Goal: Information Seeking & Learning: Learn about a topic

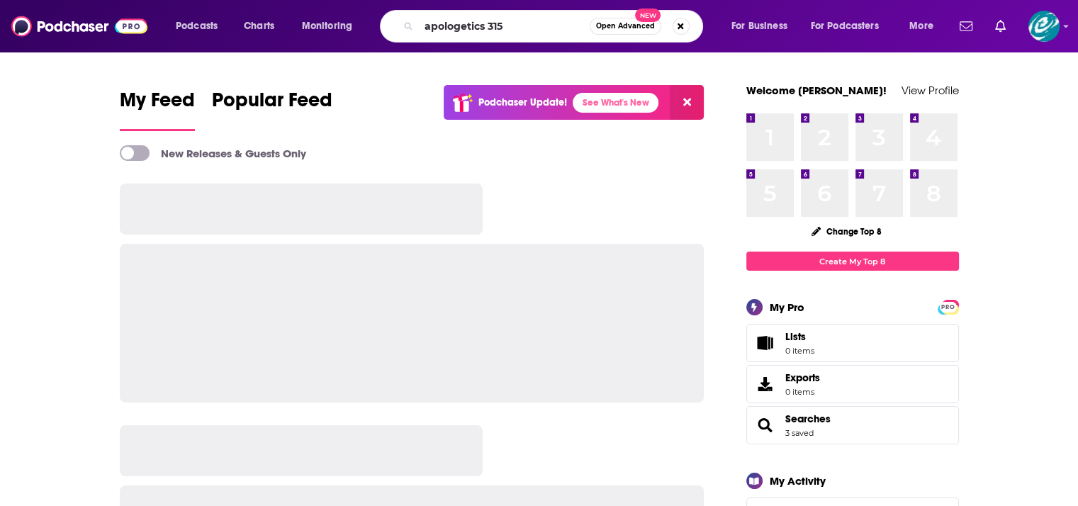
type input "apologetics 315"
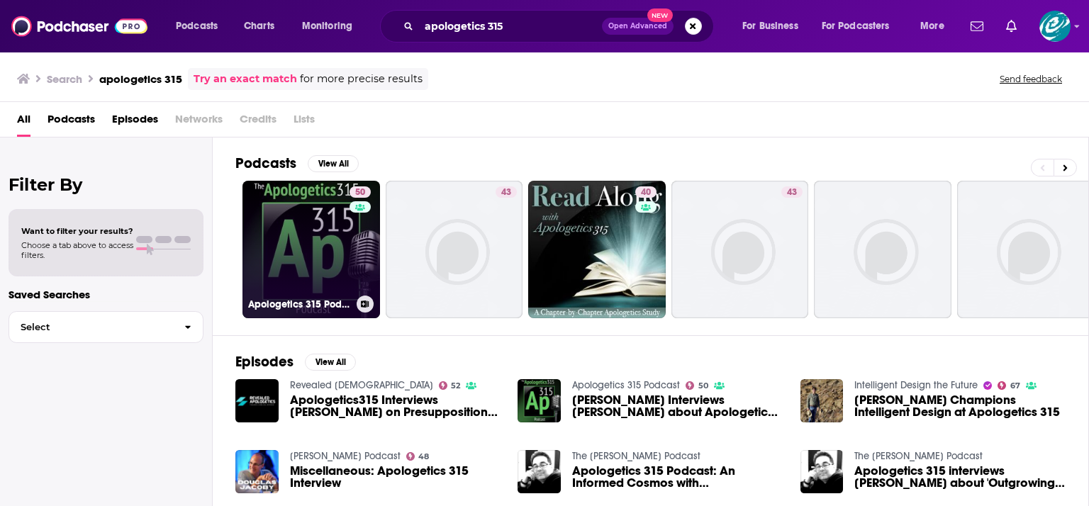
click at [295, 255] on link "50 Apologetics 315 Podcast" at bounding box center [311, 250] width 138 height 138
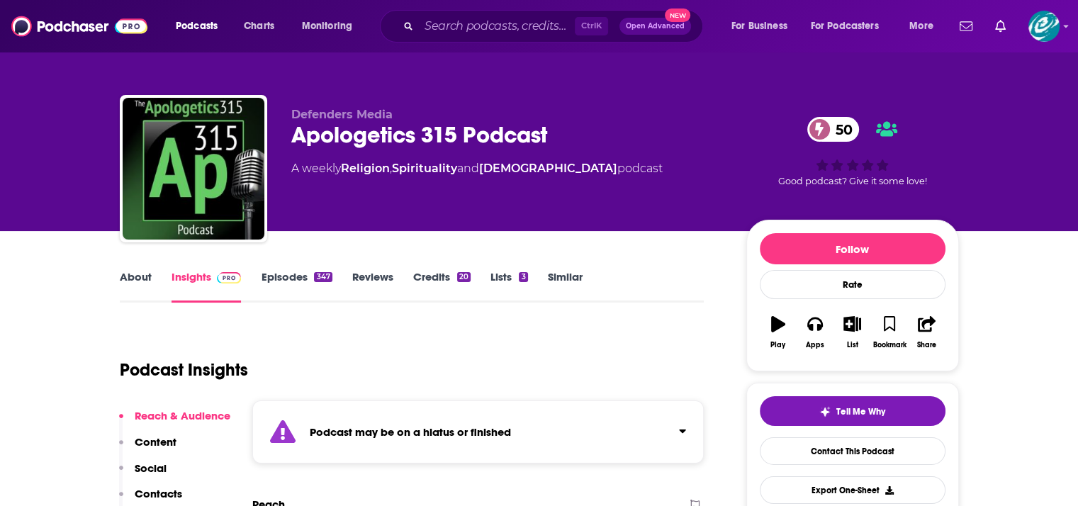
scroll to position [60, 0]
